Goal: Task Accomplishment & Management: Manage account settings

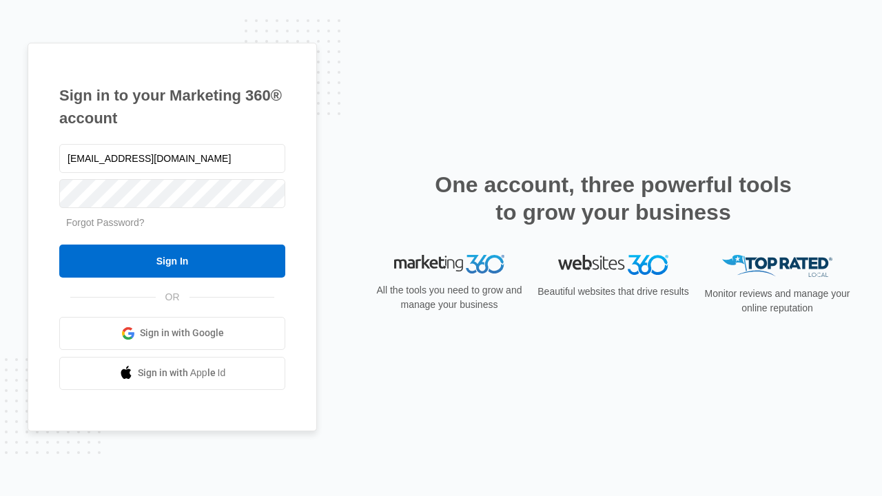
type input "[EMAIL_ADDRESS][DOMAIN_NAME]"
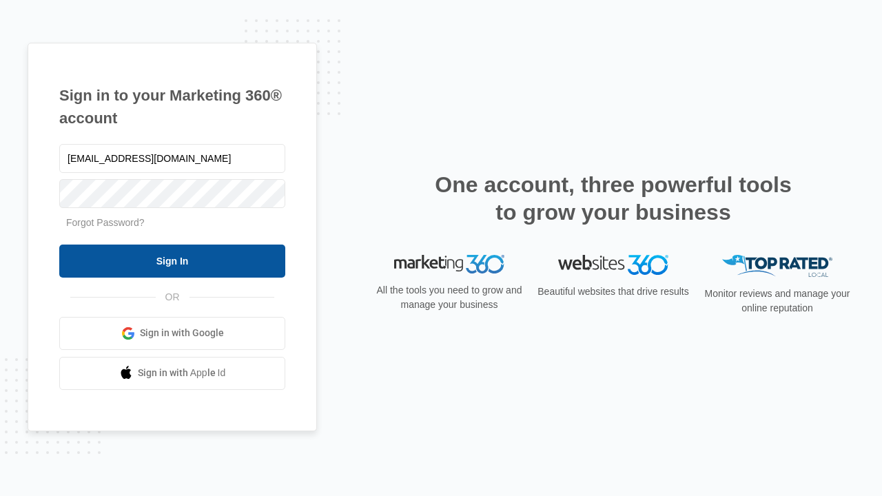
click at [172, 260] on input "Sign In" at bounding box center [172, 261] width 226 height 33
